Goal: Find specific page/section

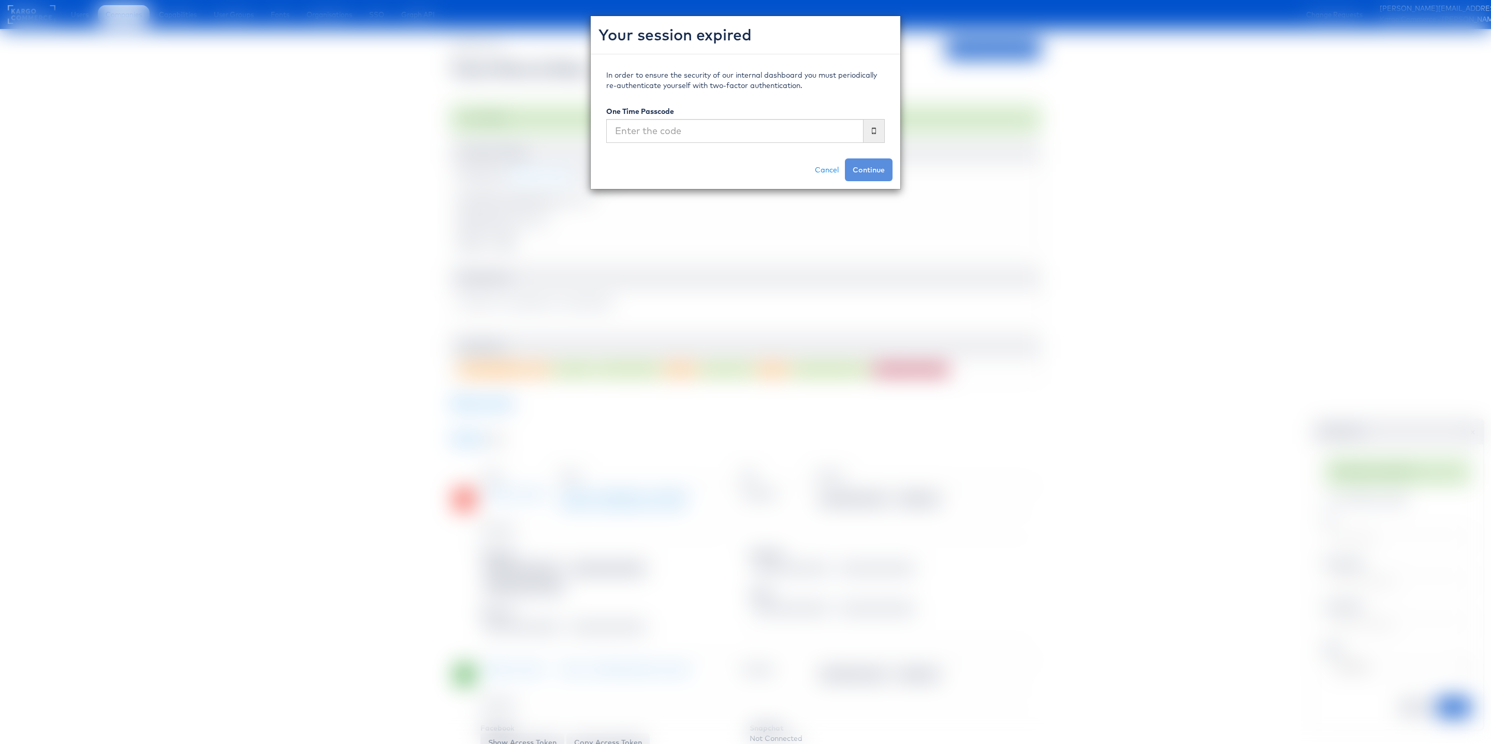
scroll to position [8267, 0]
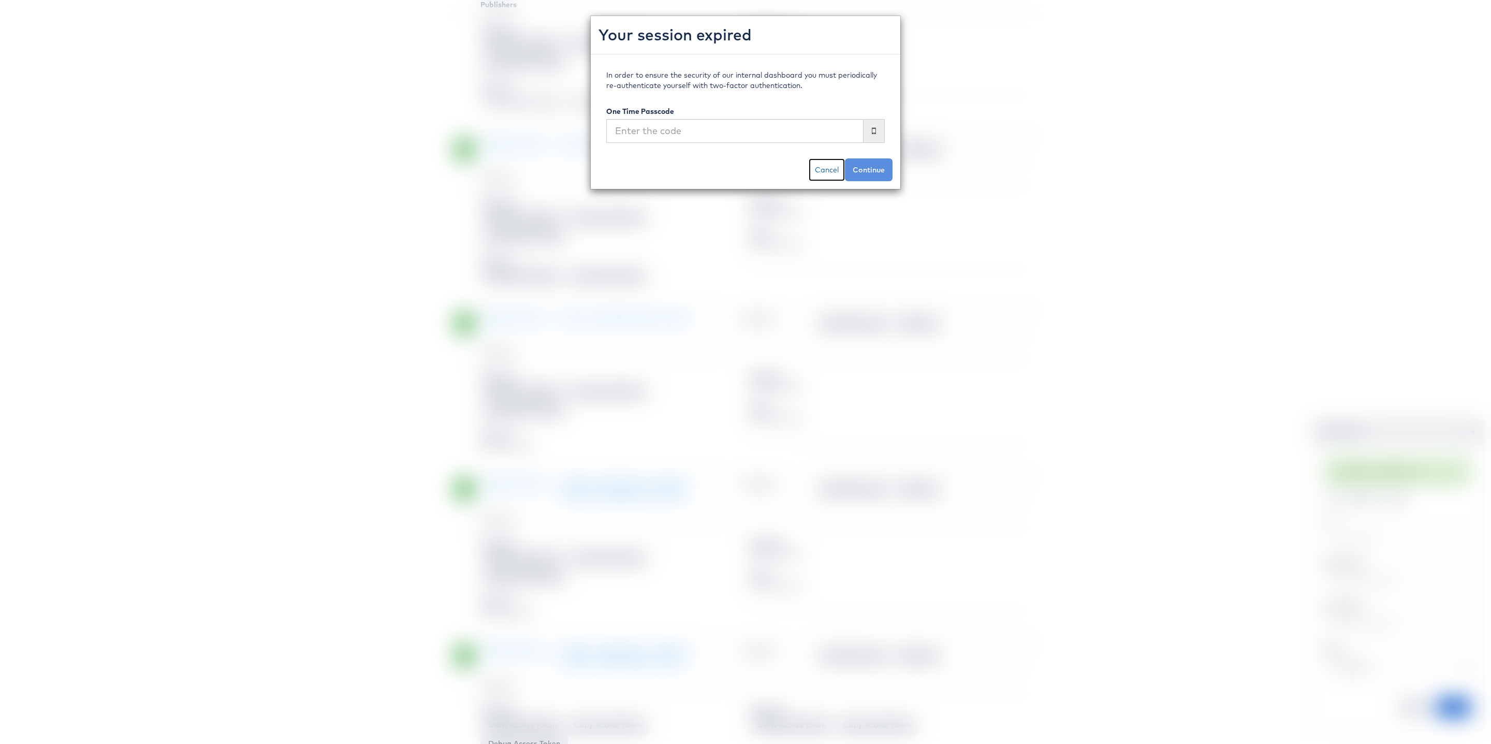
click at [825, 170] on link "Cancel" at bounding box center [826, 169] width 36 height 23
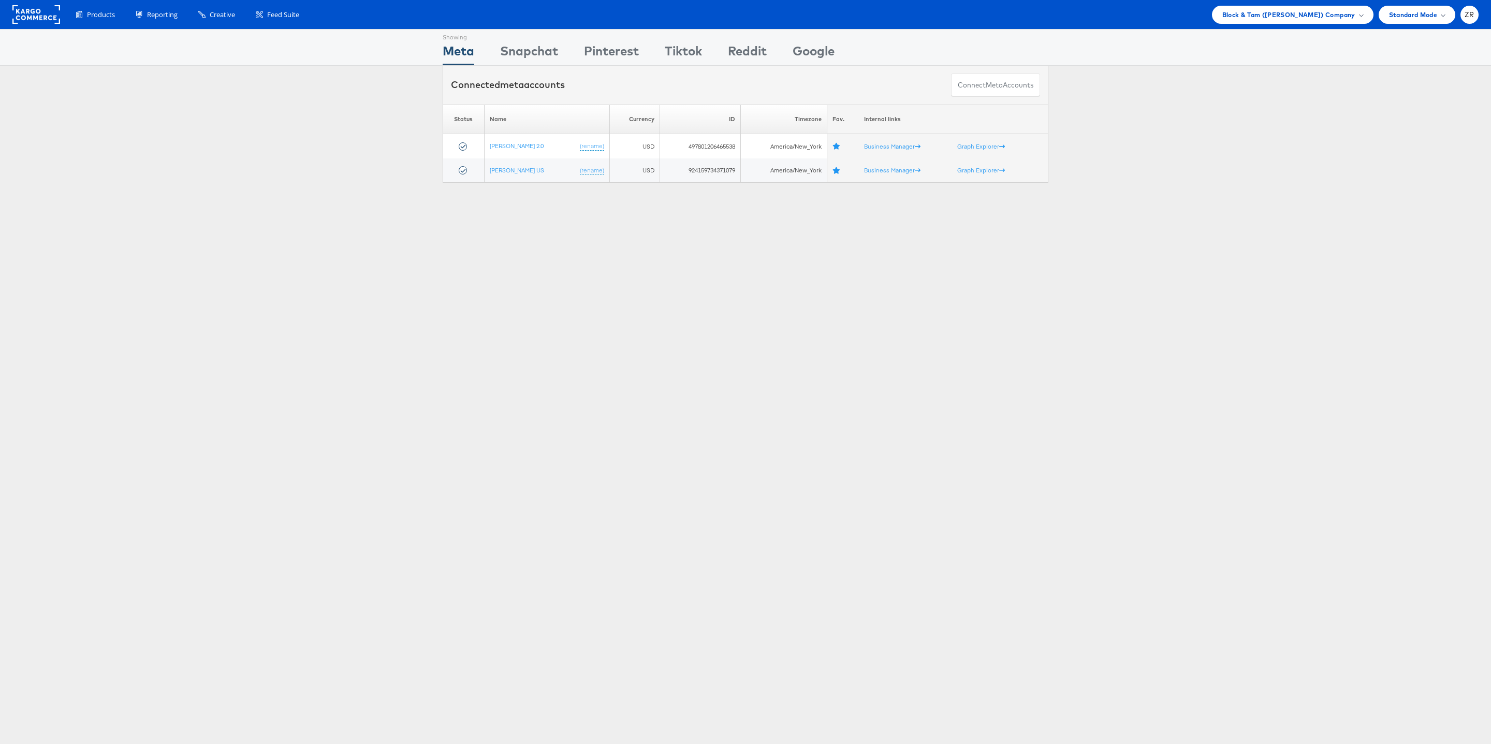
click at [1195, 113] on div "Please Wait Loading Accounts .... Status Name Currency ID Timezone Fav. Interna…" at bounding box center [745, 144] width 1491 height 79
click at [1472, 18] on div "ZR" at bounding box center [1469, 15] width 18 height 18
click at [1427, 78] on link "Advice and Answers" at bounding box center [1425, 78] width 89 height 10
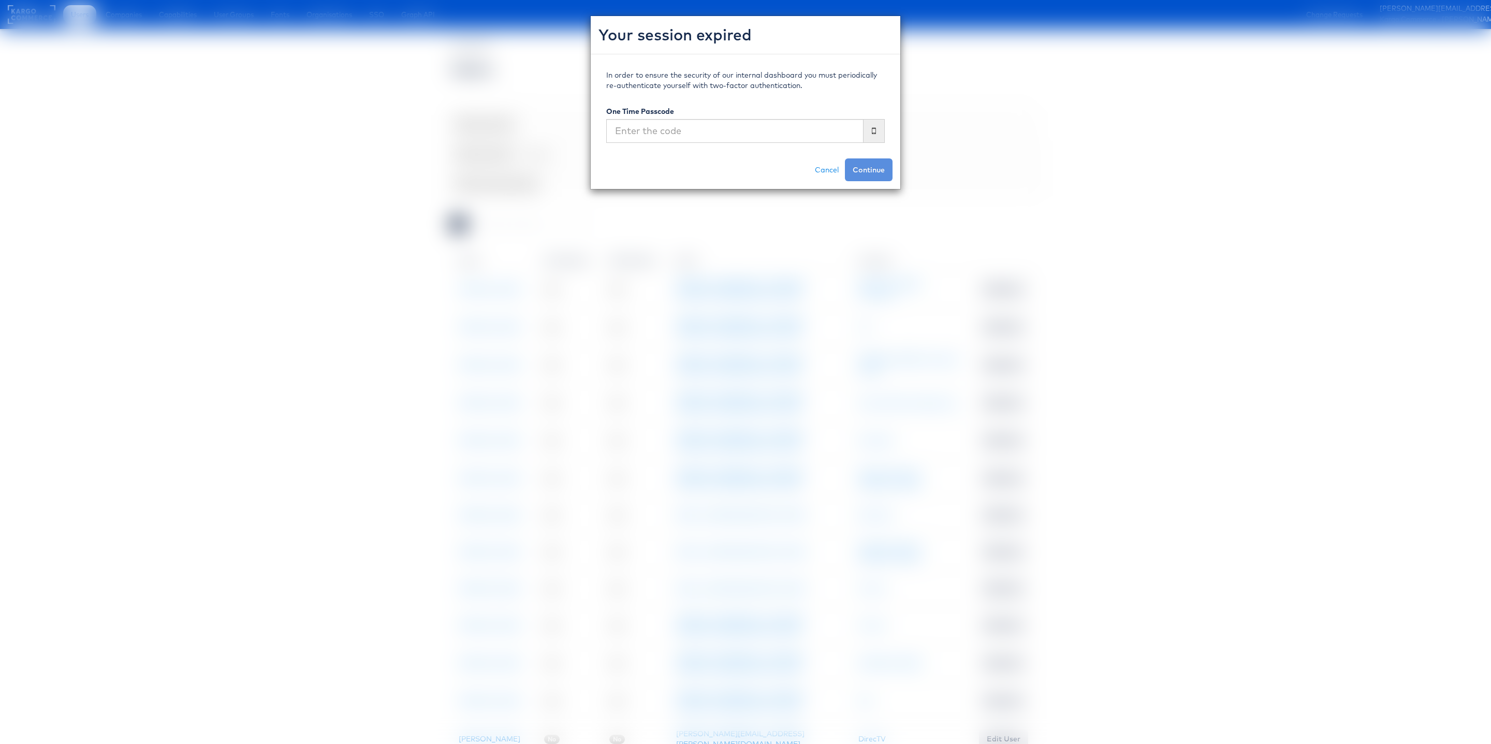
scroll to position [454, 0]
